Goal: Information Seeking & Learning: Learn about a topic

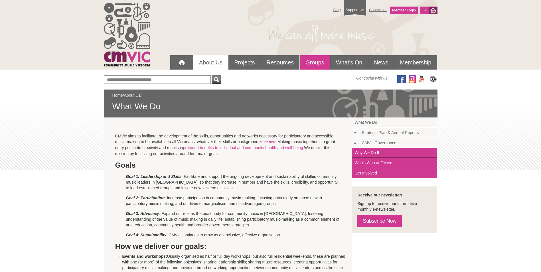
click at [316, 60] on link "Groups" at bounding box center [315, 62] width 30 height 14
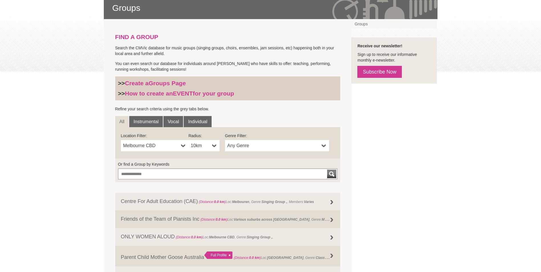
scroll to position [100, 0]
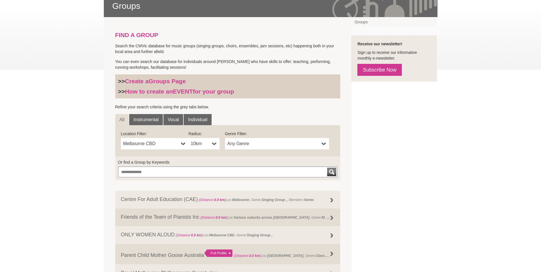
click at [180, 145] on link "Melbourne CBD" at bounding box center [155, 143] width 68 height 11
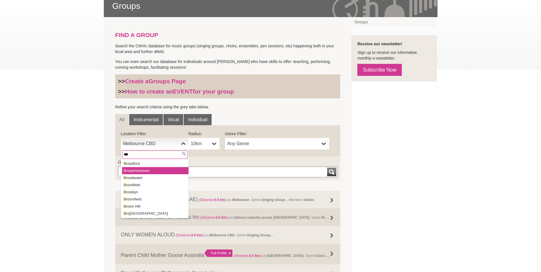
type input "***"
click at [157, 169] on li "Bro admeadows" at bounding box center [155, 170] width 66 height 7
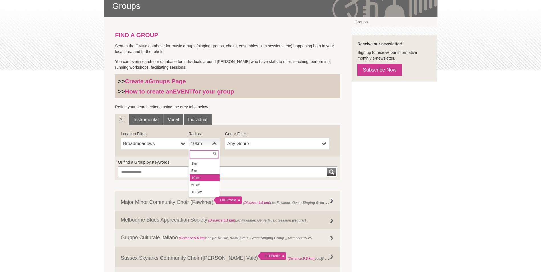
click at [213, 142] on b at bounding box center [214, 143] width 5 height 11
click at [202, 183] on li "50km" at bounding box center [205, 184] width 30 height 7
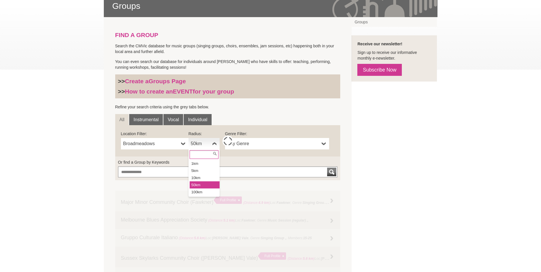
click at [212, 143] on link "50km" at bounding box center [203, 143] width 31 height 11
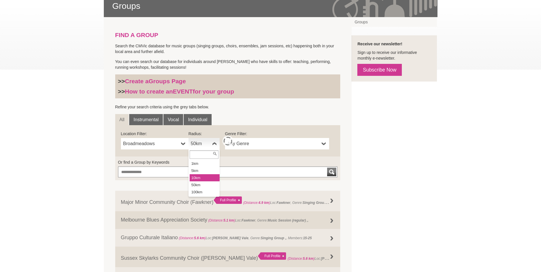
click at [203, 174] on li "5km" at bounding box center [205, 170] width 30 height 7
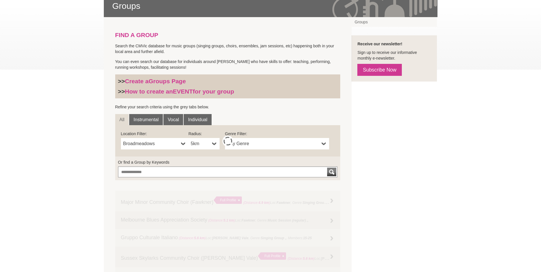
click at [214, 142] on b at bounding box center [214, 143] width 5 height 11
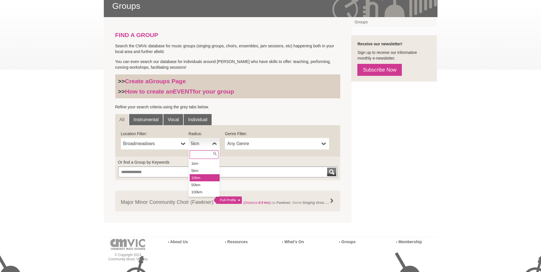
click at [201, 175] on li "10km" at bounding box center [205, 177] width 30 height 7
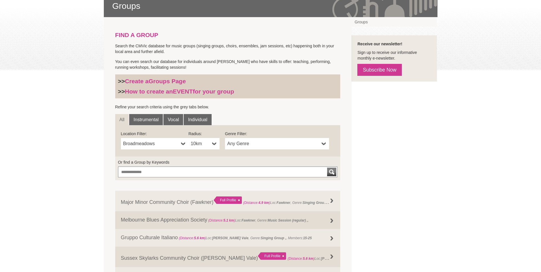
click at [324, 141] on b at bounding box center [324, 143] width 5 height 11
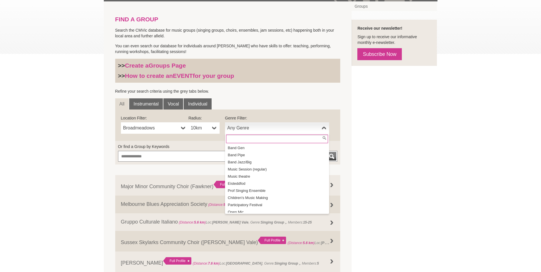
scroll to position [116, 0]
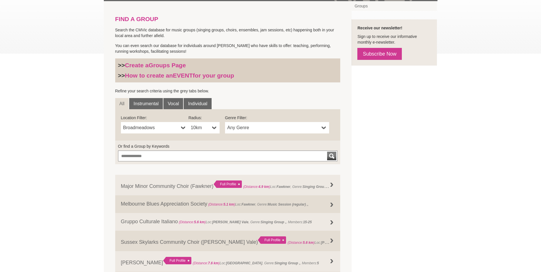
click at [359, 141] on div "FIND A GROUP Search the CMVic database for music groups (singing groups, choirs…" at bounding box center [271, 239] width 334 height 476
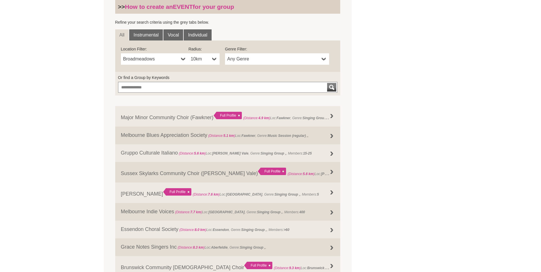
scroll to position [203, 0]
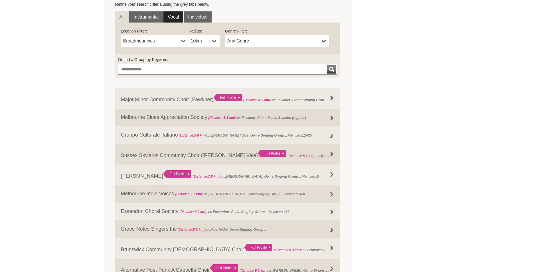
click at [179, 17] on link "Vocal" at bounding box center [173, 16] width 20 height 11
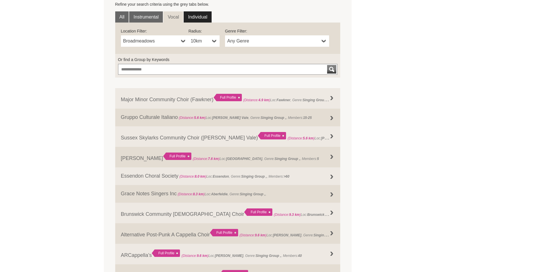
click at [210, 16] on link "Individual" at bounding box center [198, 16] width 28 height 11
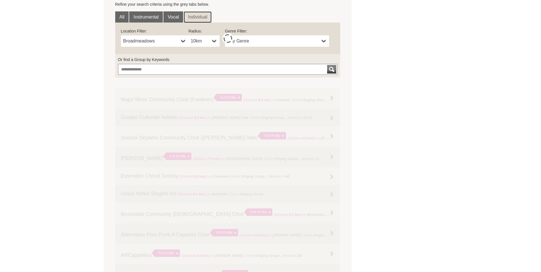
scroll to position [174, 0]
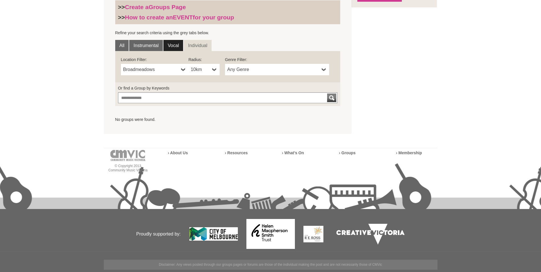
click at [176, 43] on link "Vocal" at bounding box center [173, 45] width 20 height 11
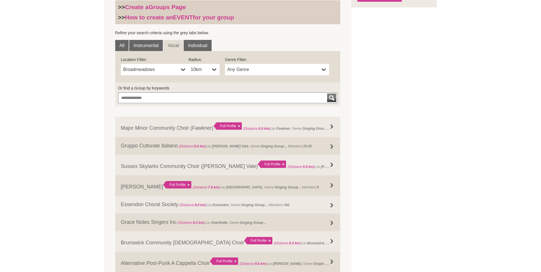
scroll to position [0, 0]
click at [276, 71] on span "Any Genre" at bounding box center [273, 69] width 92 height 7
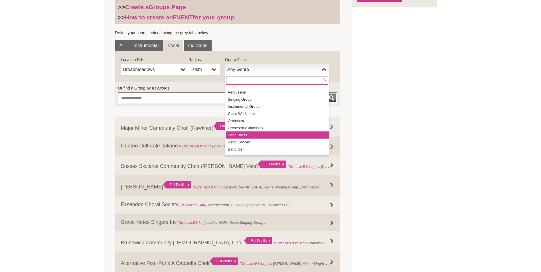
scroll to position [5, 0]
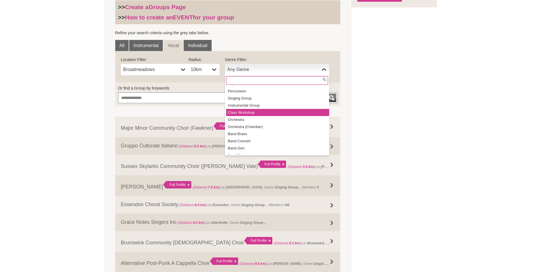
click at [246, 112] on li "Class Workshop" at bounding box center [277, 112] width 103 height 7
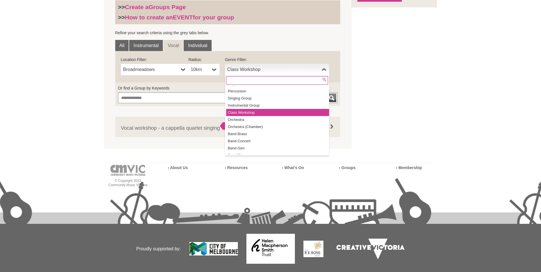
click at [262, 68] on span "Class Workshop" at bounding box center [273, 69] width 92 height 7
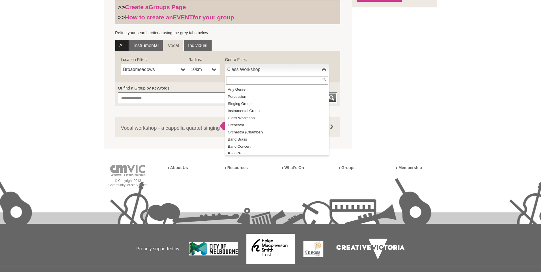
click at [119, 45] on link "All" at bounding box center [122, 45] width 14 height 11
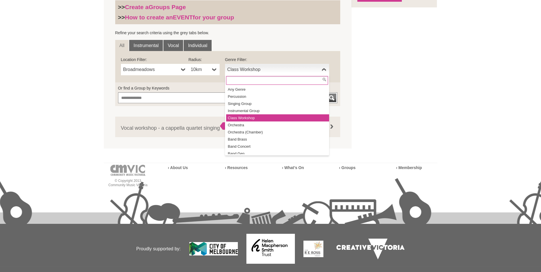
click at [269, 70] on span "Class Workshop" at bounding box center [273, 69] width 92 height 7
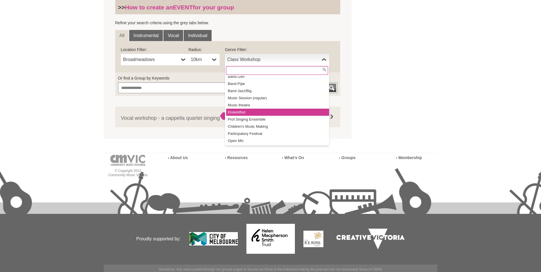
scroll to position [183, 0]
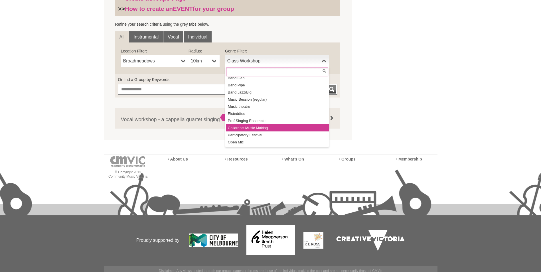
click at [256, 127] on li "Children's Music Making" at bounding box center [277, 127] width 103 height 7
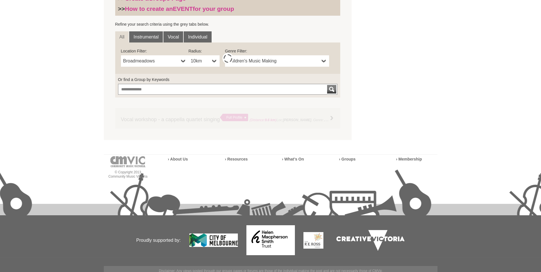
scroll to position [174, 0]
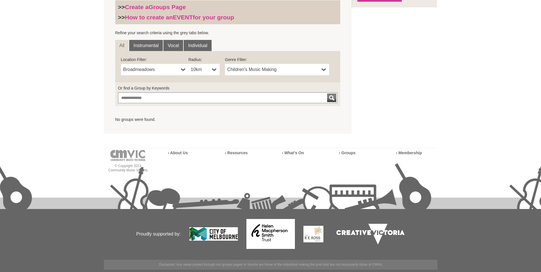
click at [271, 69] on span "Children's Music Making" at bounding box center [273, 69] width 92 height 7
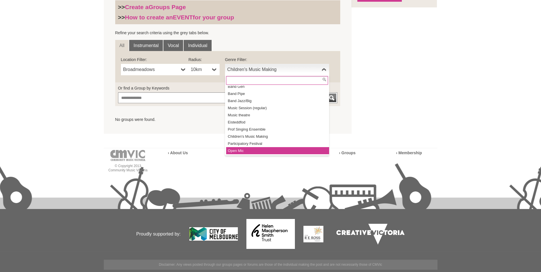
click at [272, 150] on li "Open Mic" at bounding box center [277, 150] width 103 height 7
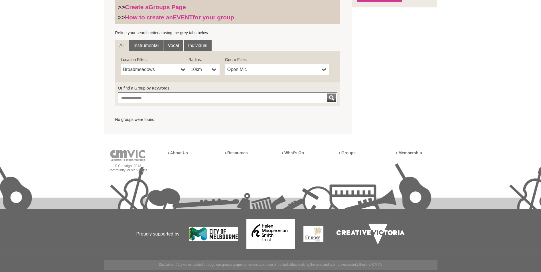
click at [210, 70] on link "10km" at bounding box center [203, 69] width 31 height 11
type input "*"
click at [198, 111] on li "50km" at bounding box center [205, 110] width 30 height 7
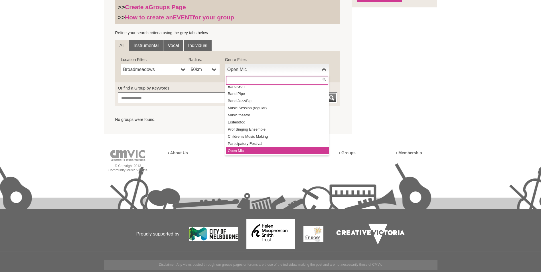
click at [251, 69] on span "Open Mic" at bounding box center [273, 69] width 92 height 7
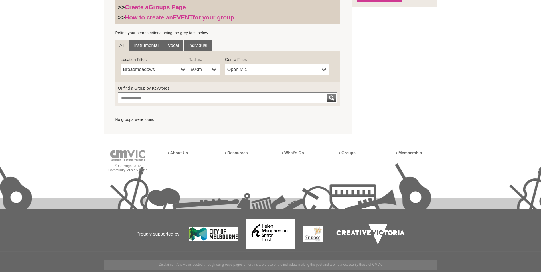
click at [251, 69] on span "Open Mic" at bounding box center [273, 69] width 92 height 7
click at [251, 72] on span "Open Mic" at bounding box center [273, 69] width 92 height 7
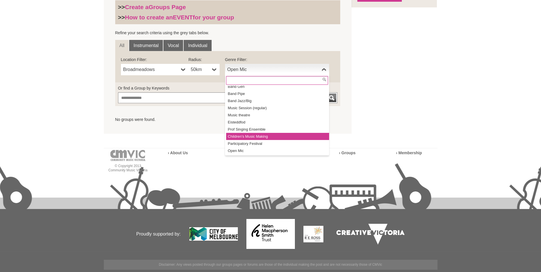
click at [259, 134] on li "Children's Music Making" at bounding box center [277, 136] width 103 height 7
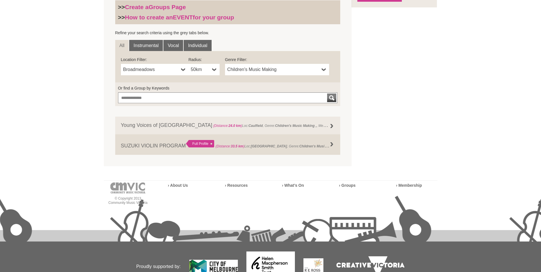
click at [257, 70] on span "Children's Music Making" at bounding box center [273, 69] width 92 height 7
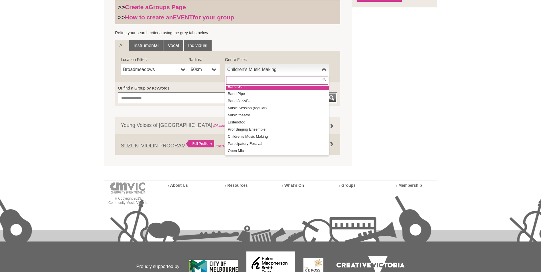
scroll to position [64, 0]
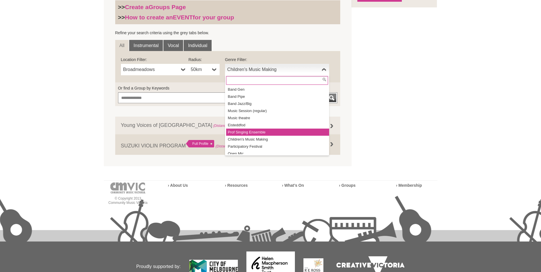
click at [247, 131] on li "Prof Singing Ensemble" at bounding box center [277, 132] width 103 height 7
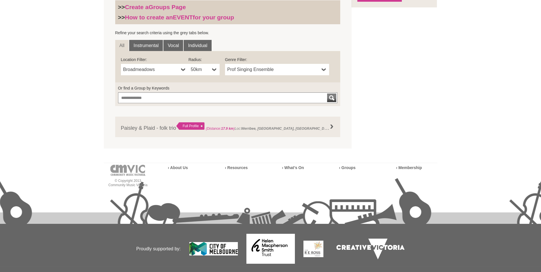
click at [218, 67] on link "50km" at bounding box center [203, 69] width 31 height 11
click at [205, 103] on li "10km" at bounding box center [205, 103] width 30 height 7
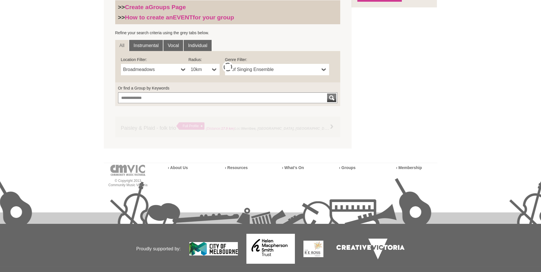
click at [261, 66] on link "Prof Singing Ensemble" at bounding box center [277, 69] width 104 height 11
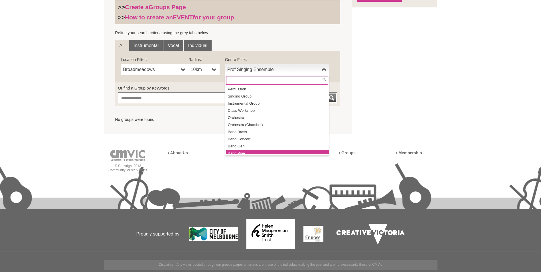
scroll to position [5, 0]
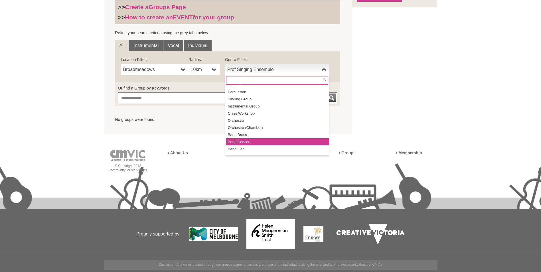
click at [249, 141] on li "Band Concert" at bounding box center [277, 141] width 103 height 7
click at [278, 67] on span "Band Concert" at bounding box center [273, 69] width 92 height 7
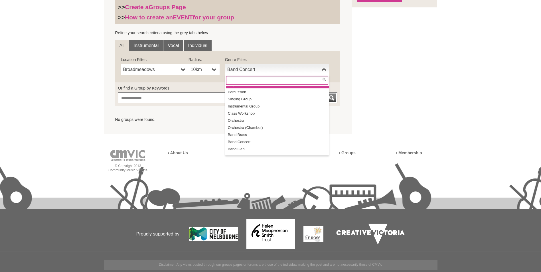
scroll to position [0, 0]
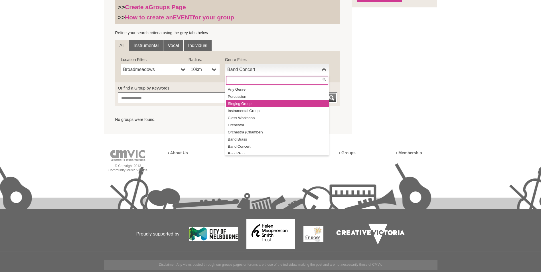
click at [271, 104] on li "Singing Group" at bounding box center [277, 103] width 103 height 7
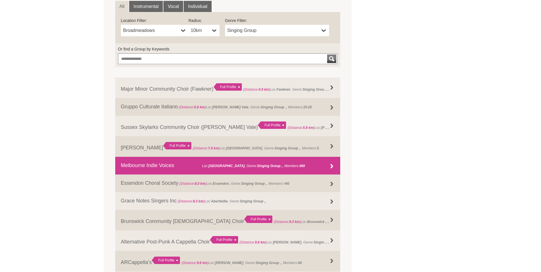
scroll to position [214, 0]
click at [212, 164] on strong "[GEOGRAPHIC_DATA]" at bounding box center [226, 166] width 36 height 4
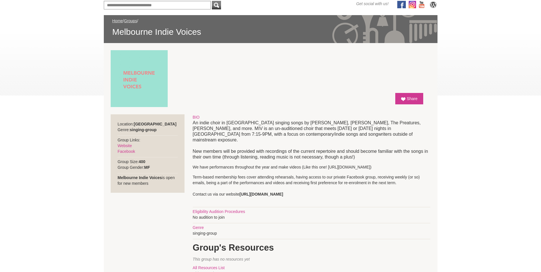
scroll to position [78, 0]
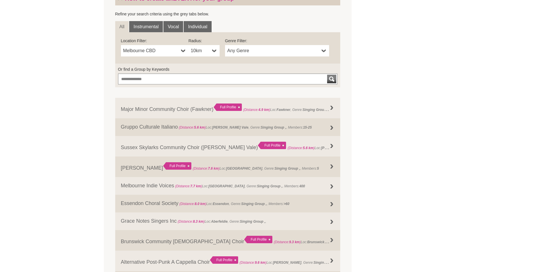
scroll to position [191, 0]
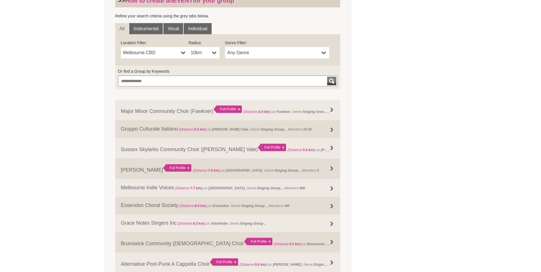
click at [233, 52] on span "Any Genre" at bounding box center [273, 52] width 92 height 7
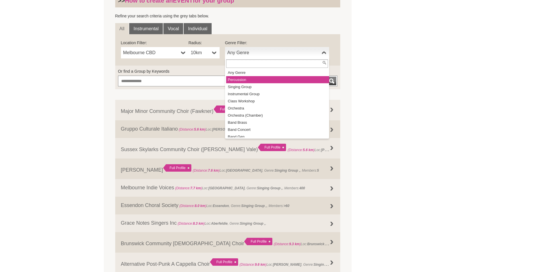
click at [250, 78] on li "Percussion" at bounding box center [277, 79] width 103 height 7
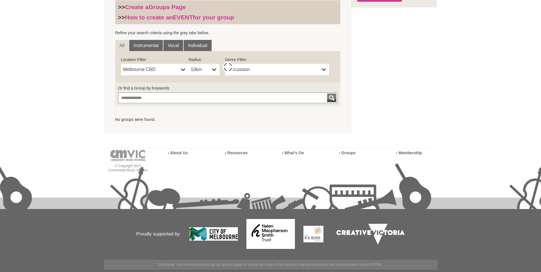
scroll to position [174, 0]
click at [248, 72] on span "Percussion" at bounding box center [273, 69] width 92 height 7
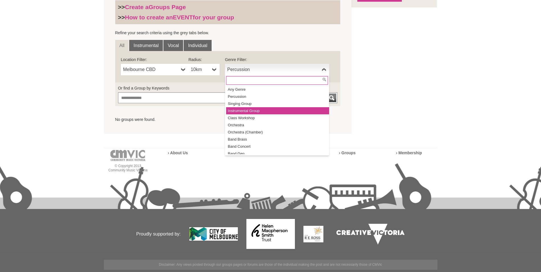
click at [241, 110] on li "Instrumental Group" at bounding box center [277, 110] width 103 height 7
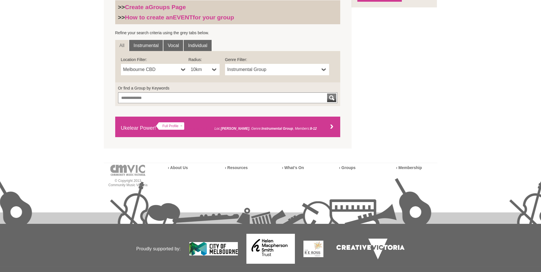
click at [212, 128] on strong "10.0 km" at bounding box center [207, 129] width 13 height 4
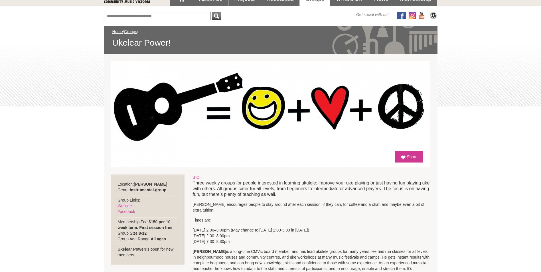
scroll to position [62, 0]
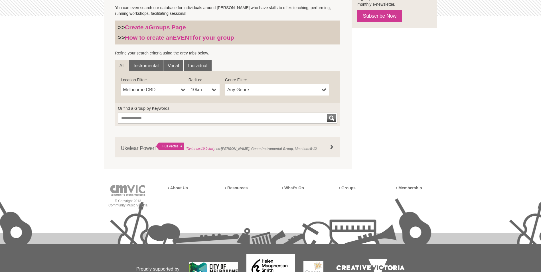
scroll to position [155, 0]
